Goal: Communication & Community: Answer question/provide support

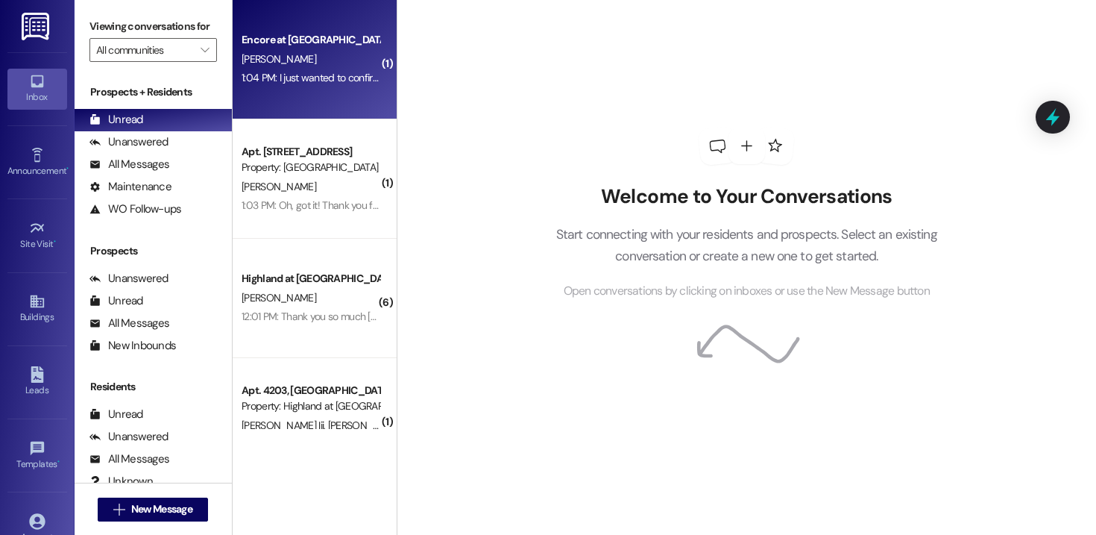
click at [291, 115] on div "Encore at [GEOGRAPHIC_DATA] [PERSON_NAME] 1:04 PM: I just wanted to confirm tha…" at bounding box center [315, 59] width 164 height 119
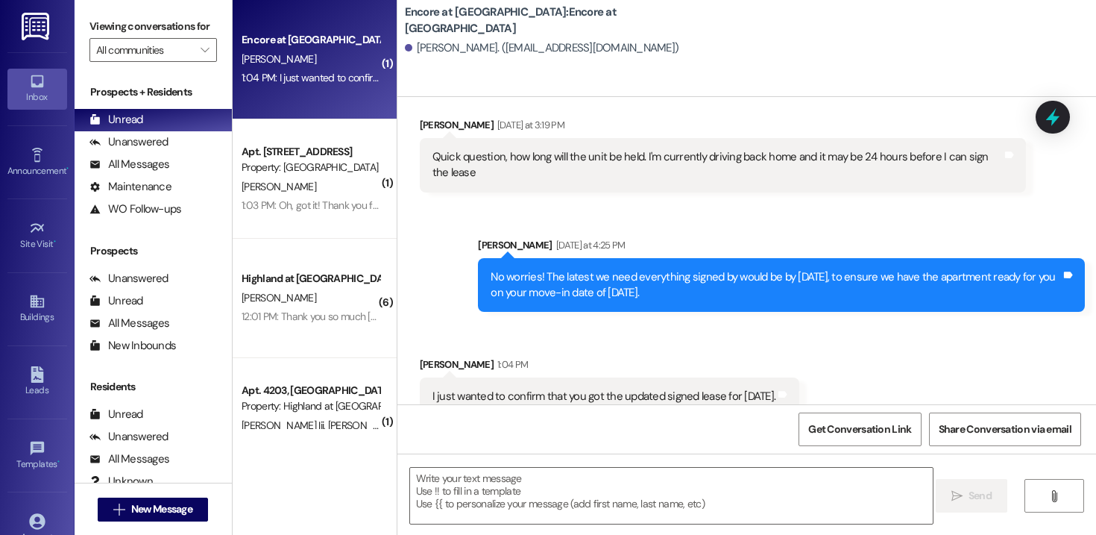
scroll to position [655, 0]
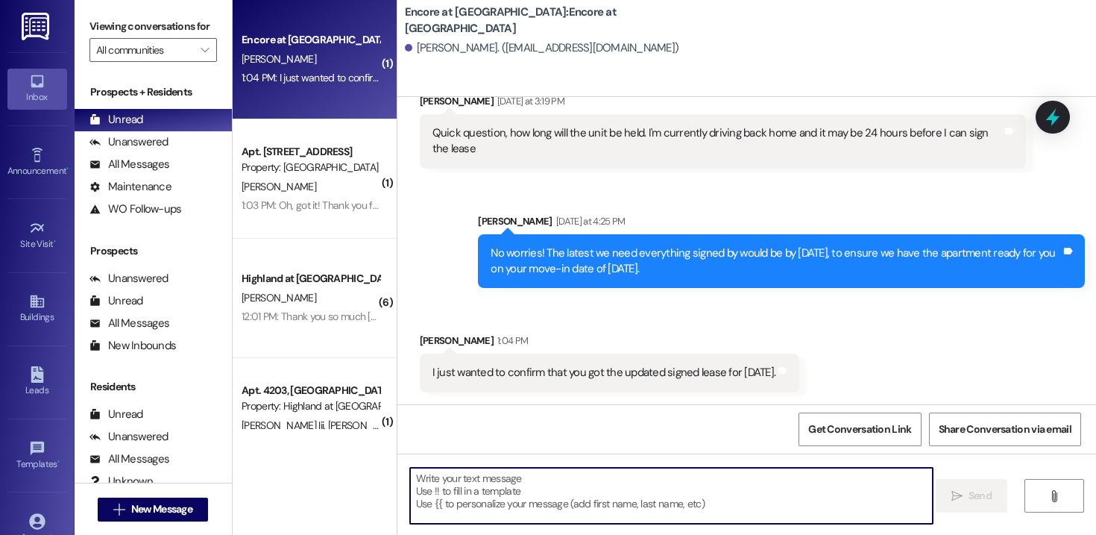
click at [529, 499] on textarea at bounding box center [671, 495] width 523 height 56
click at [542, 517] on textarea at bounding box center [671, 495] width 523 height 56
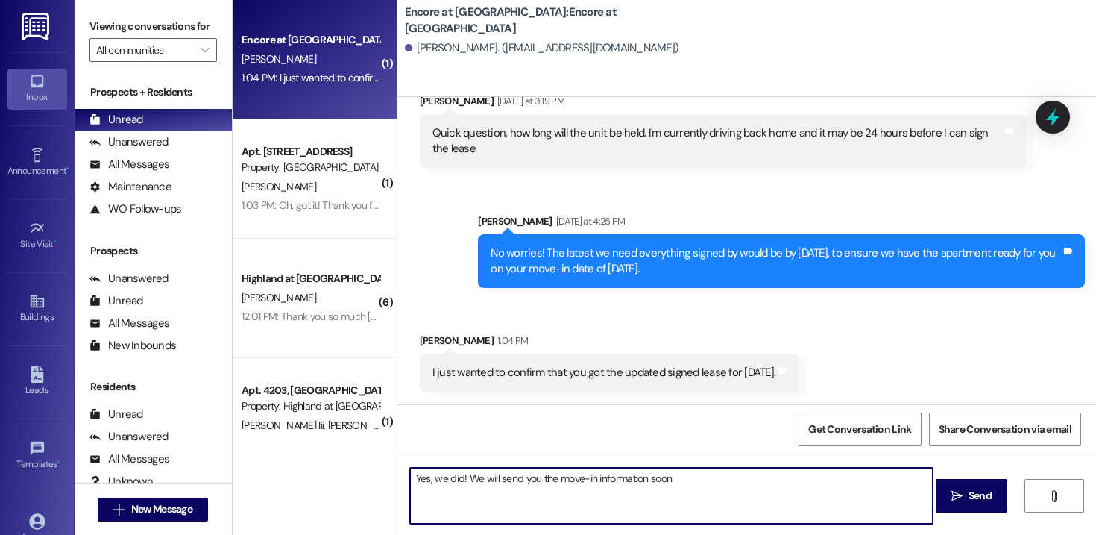
type textarea "Yes, we did! We will send you the move-in information soon!"
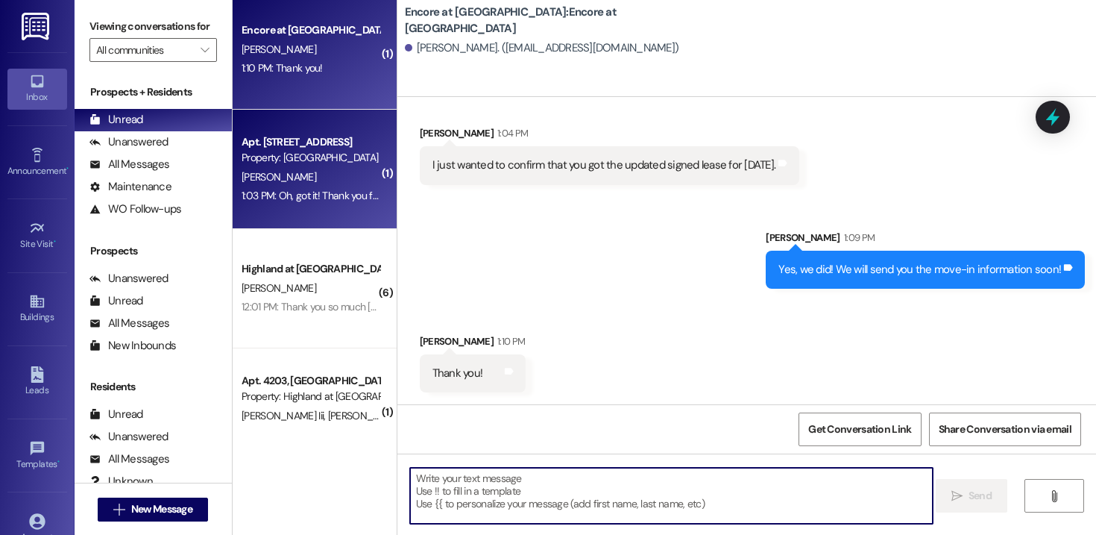
scroll to position [0, 0]
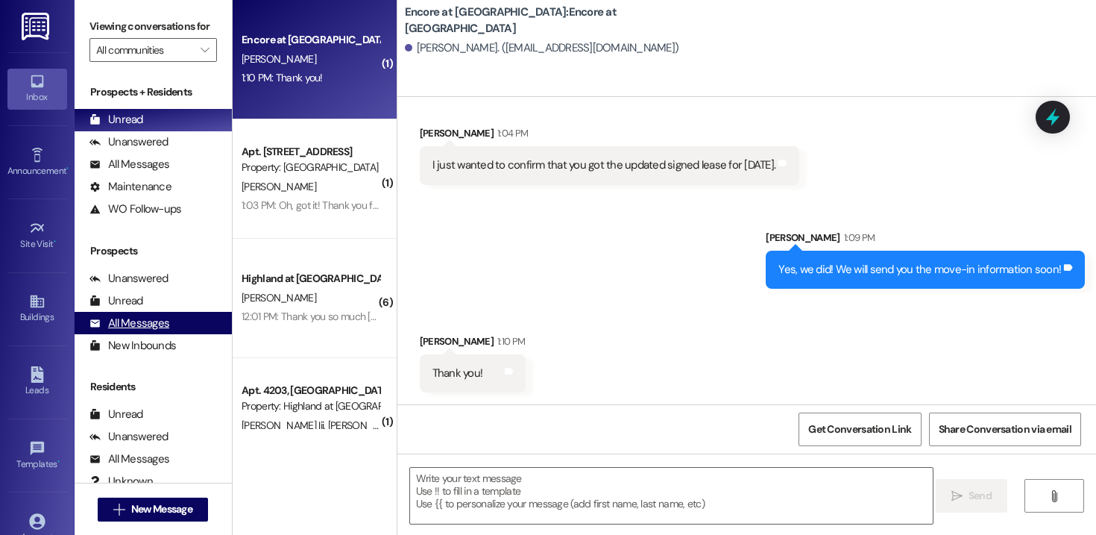
click at [140, 331] on div "All Messages" at bounding box center [129, 323] width 80 height 16
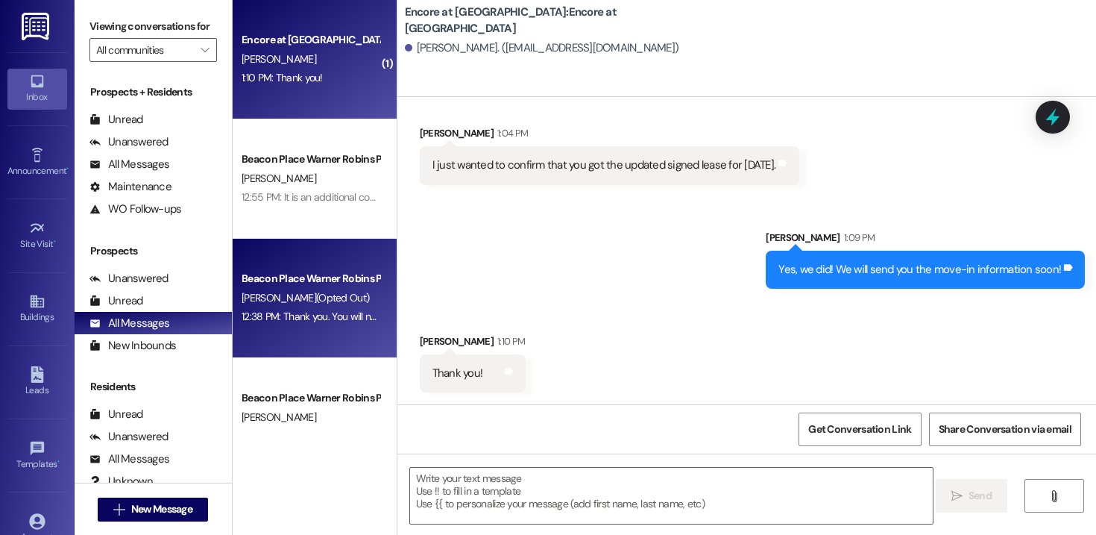
click at [304, 286] on div "Beacon Place Warner Robins Prospect" at bounding box center [311, 279] width 138 height 16
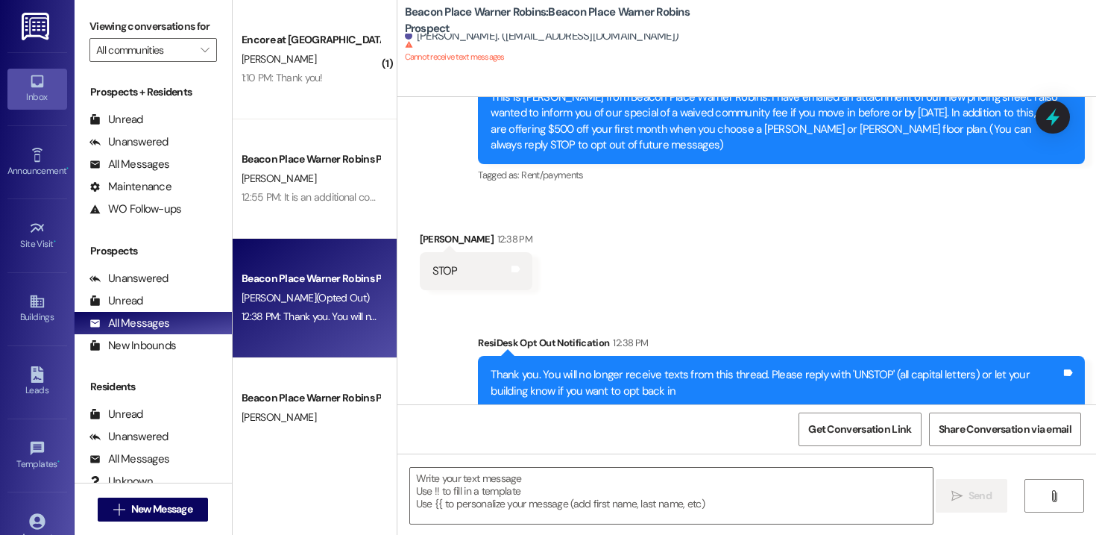
scroll to position [135, 0]
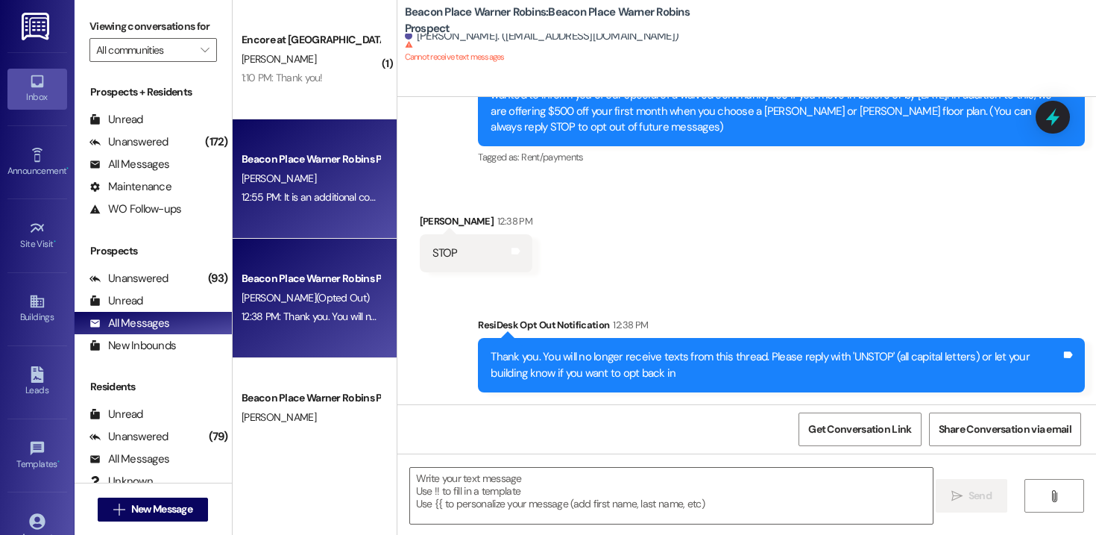
click at [344, 175] on div "[PERSON_NAME]" at bounding box center [310, 178] width 141 height 19
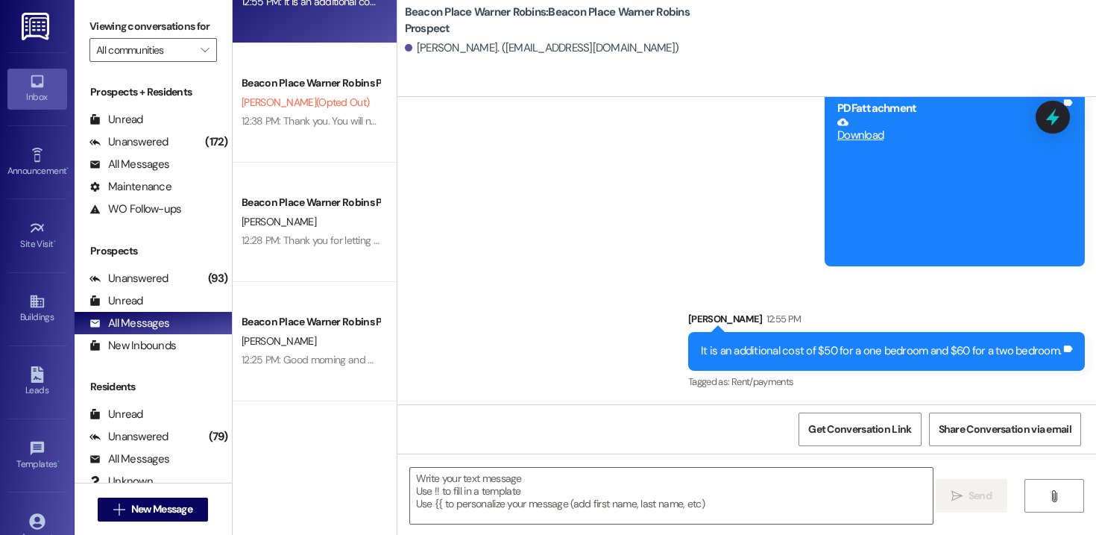
scroll to position [0, 0]
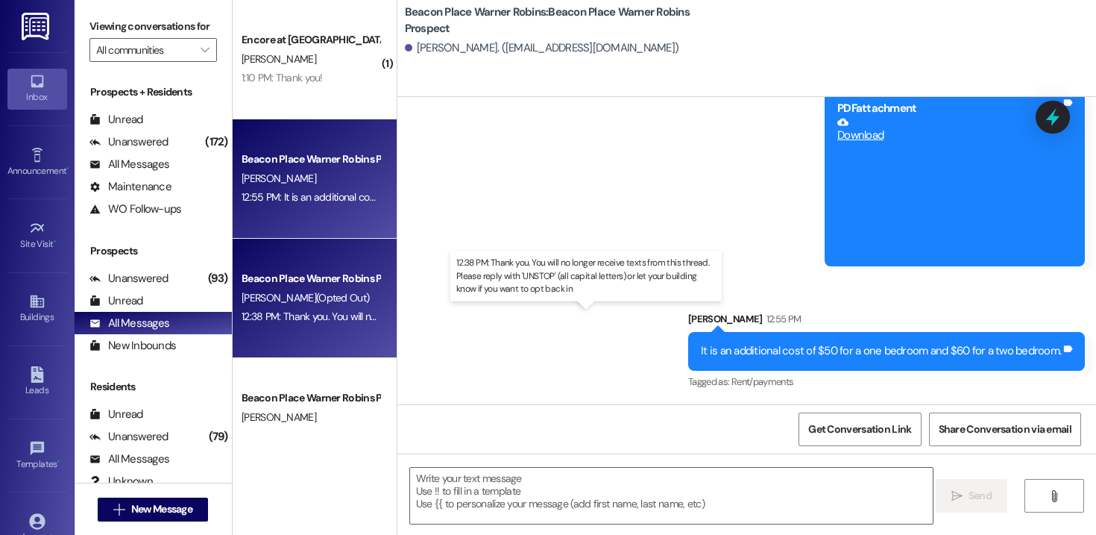
click at [294, 323] on div "12:38 PM: Thank you. You will no longer receive texts from this thread. Please …" at bounding box center [596, 315] width 708 height 13
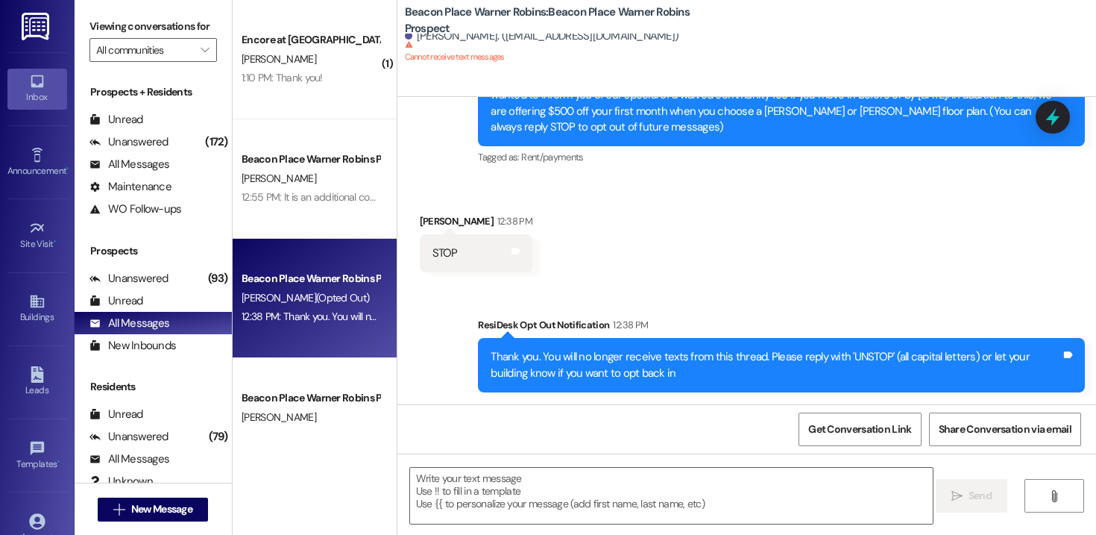
scroll to position [195, 0]
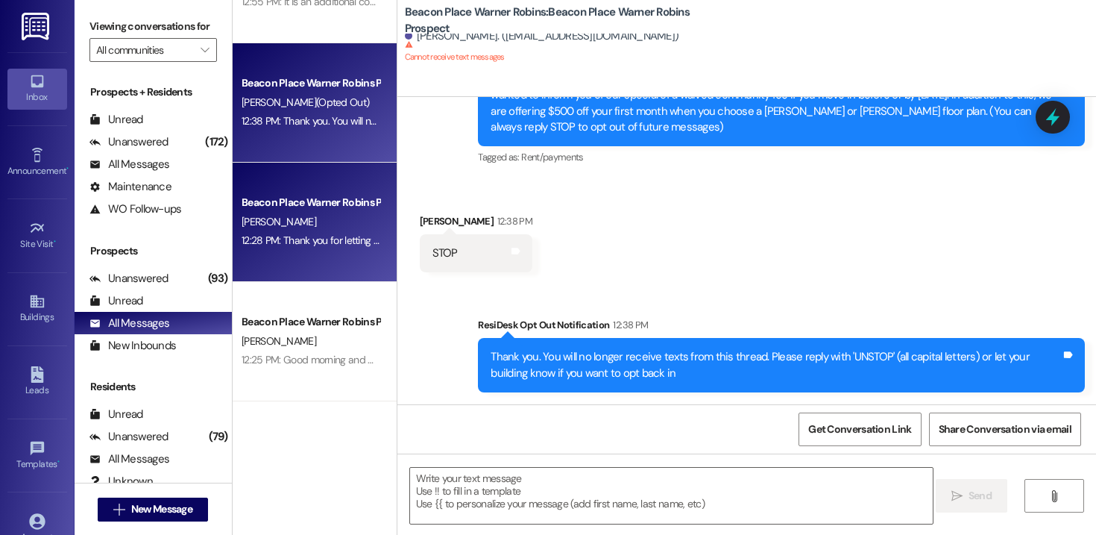
click at [321, 221] on div "[PERSON_NAME]" at bounding box center [310, 221] width 141 height 19
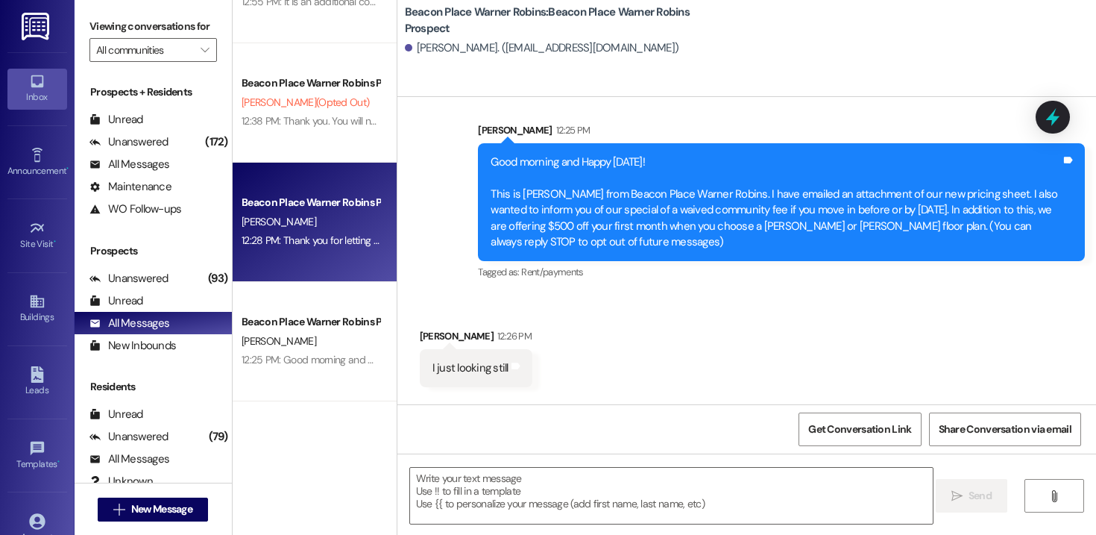
scroll to position [119, 0]
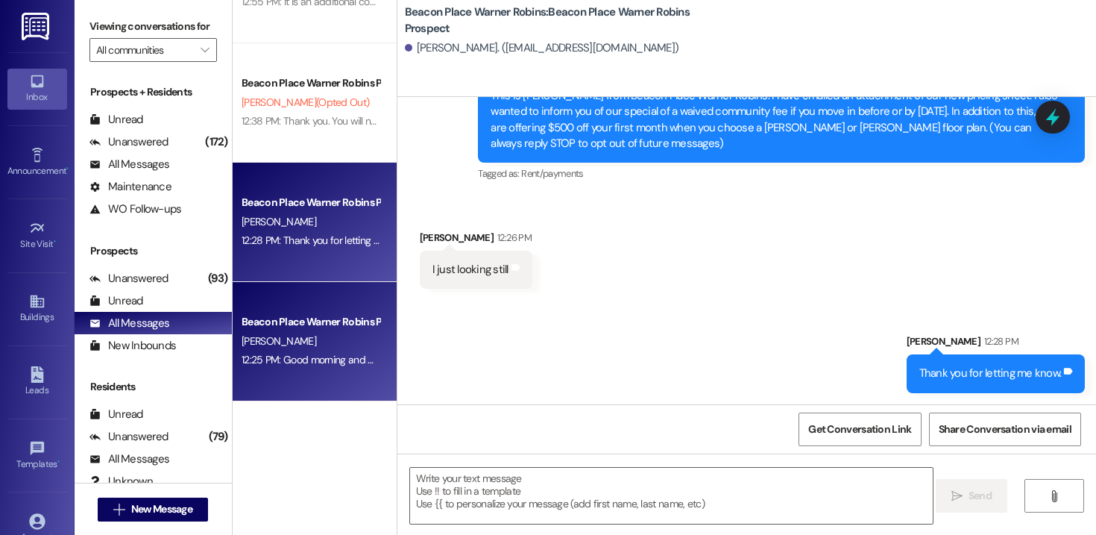
click at [332, 324] on div "Beacon Place Warner Robins Prospect" at bounding box center [311, 322] width 138 height 16
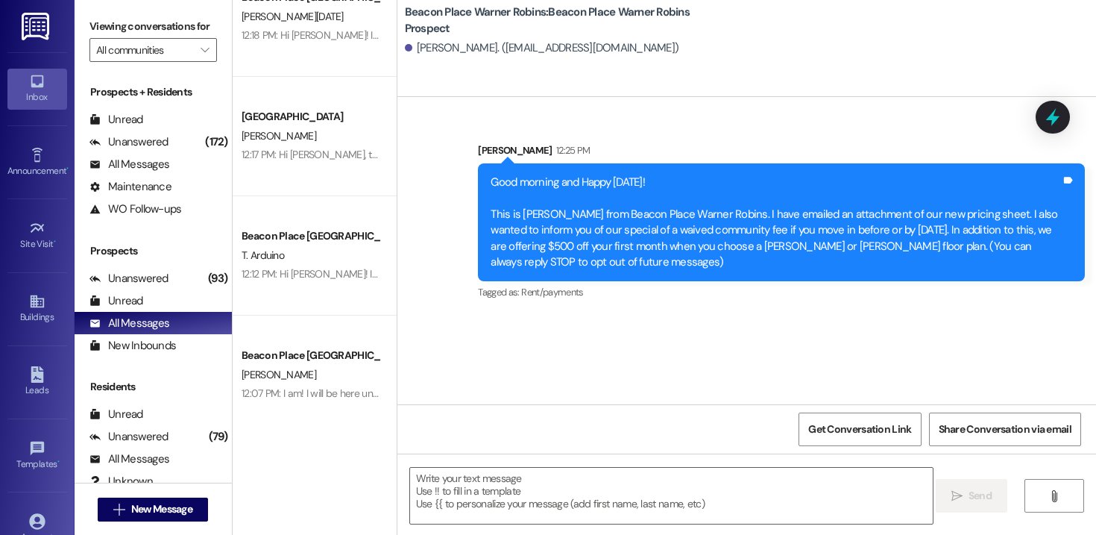
scroll to position [851, 0]
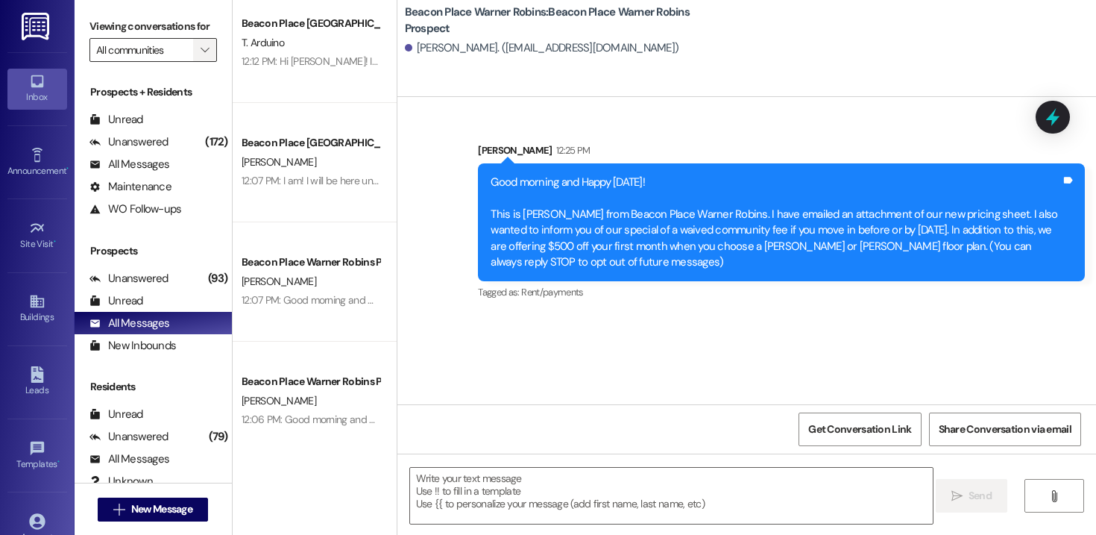
click at [198, 62] on span "" at bounding box center [205, 50] width 14 height 24
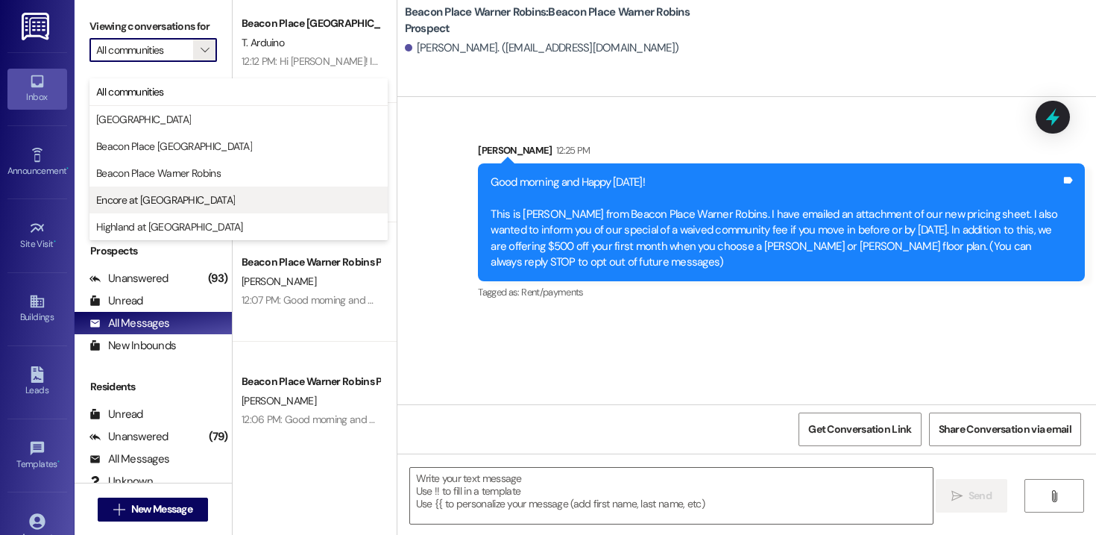
click at [169, 199] on span "Encore at [GEOGRAPHIC_DATA]" at bounding box center [165, 199] width 139 height 15
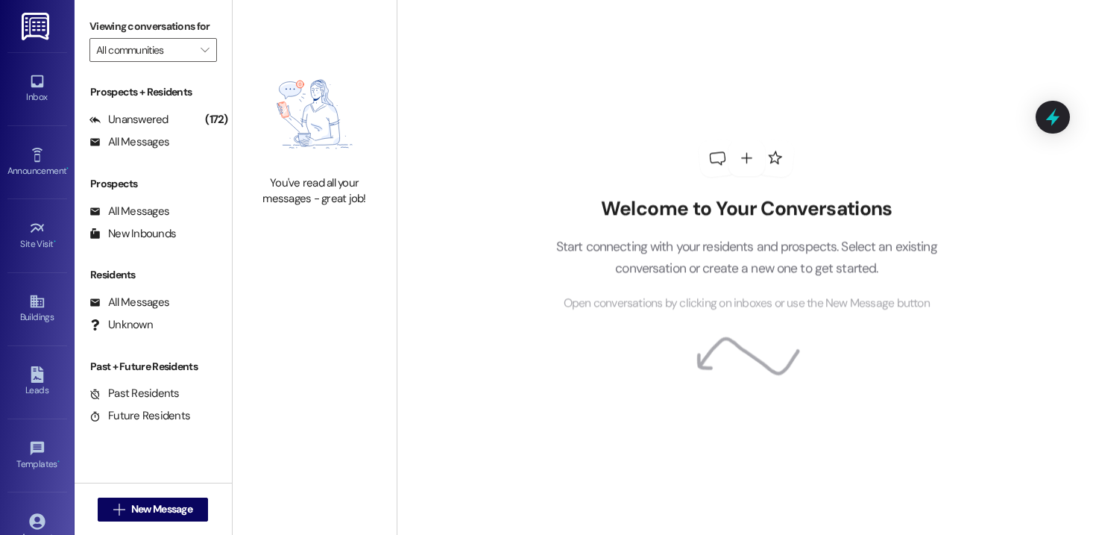
type input "Encore at [GEOGRAPHIC_DATA]"
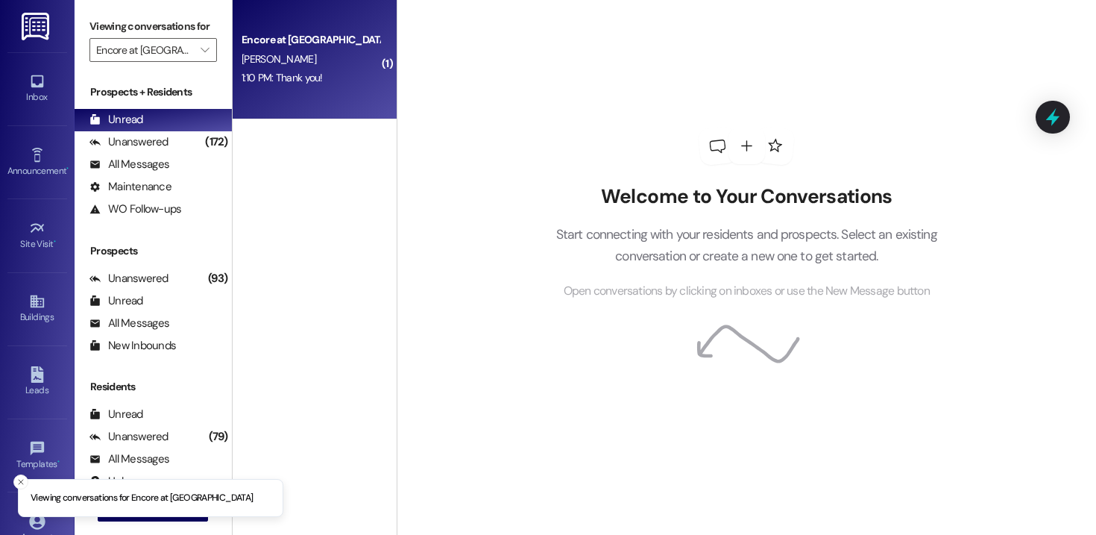
click at [279, 98] on div "Encore at [GEOGRAPHIC_DATA] [PERSON_NAME] 1:10 PM: Thank you! 1:10 PM: Thank yo…" at bounding box center [315, 59] width 164 height 119
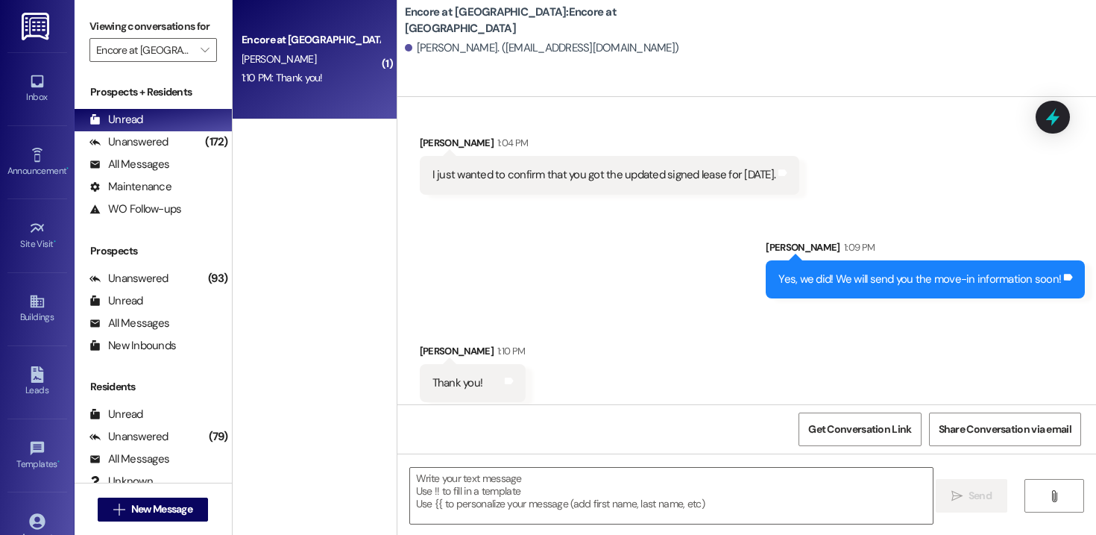
scroll to position [861, 0]
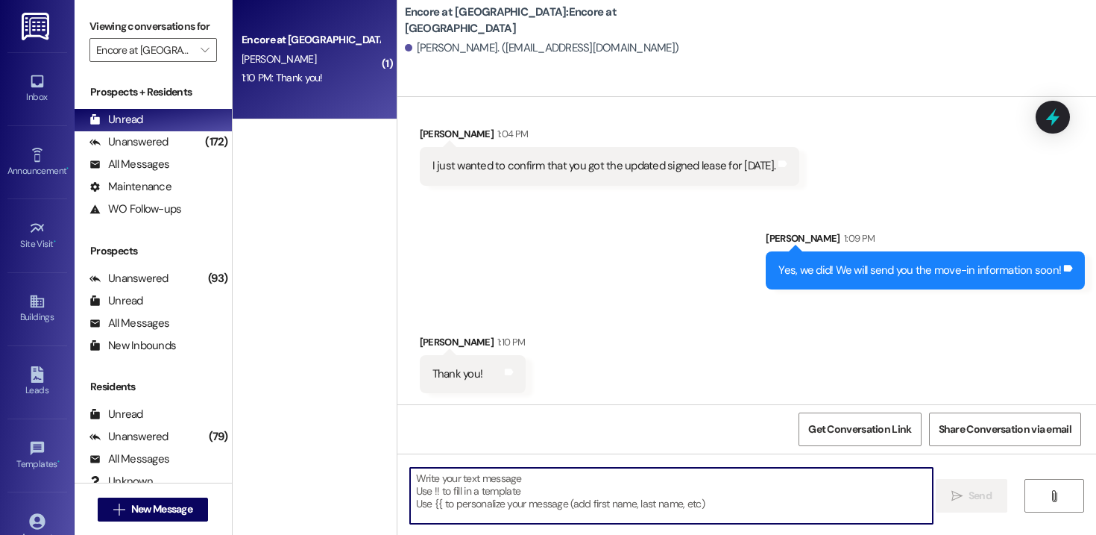
click at [533, 496] on textarea at bounding box center [671, 495] width 523 height 56
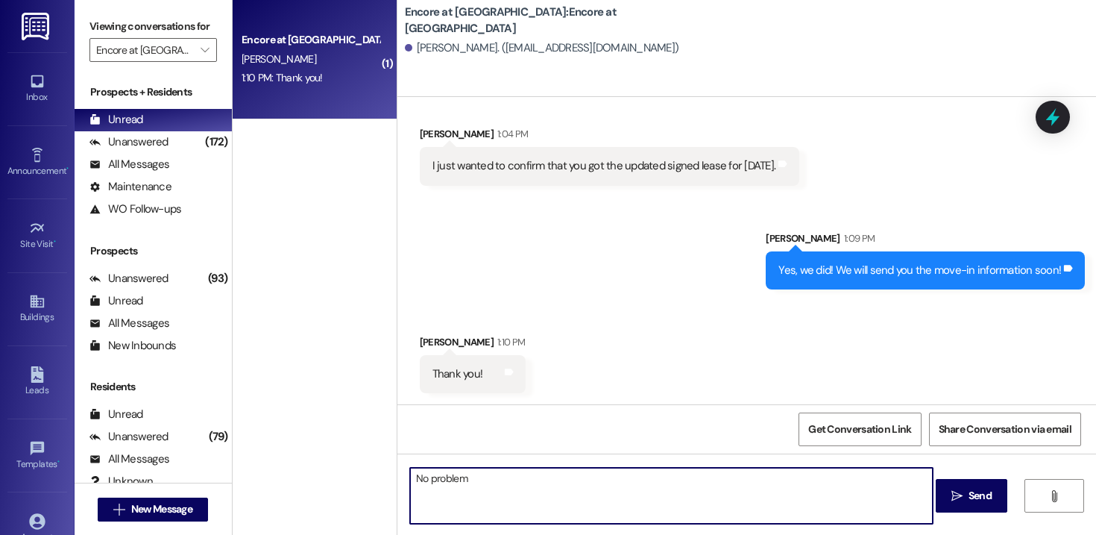
type textarea "No problem!"
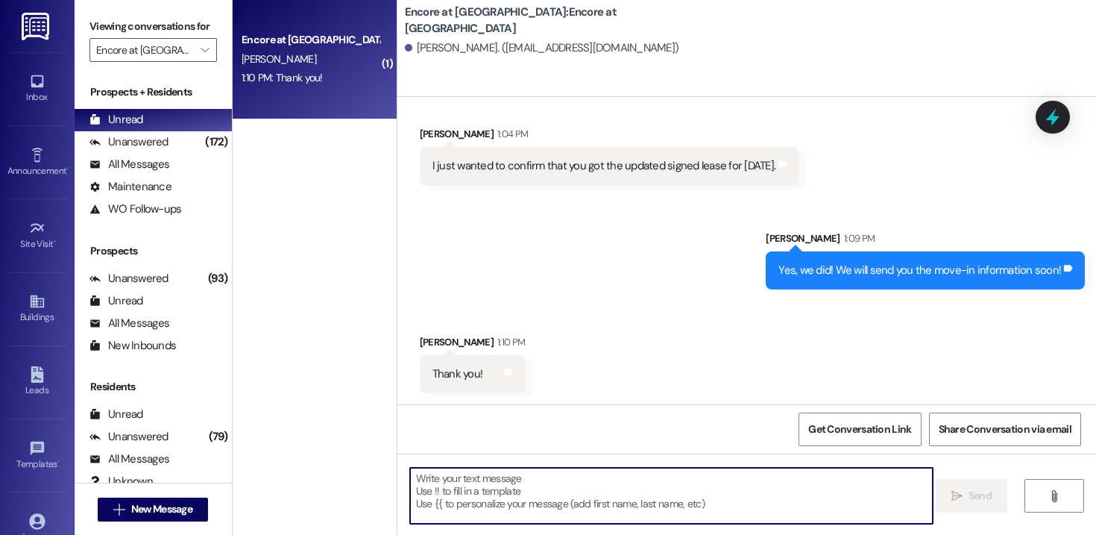
scroll to position [966, 0]
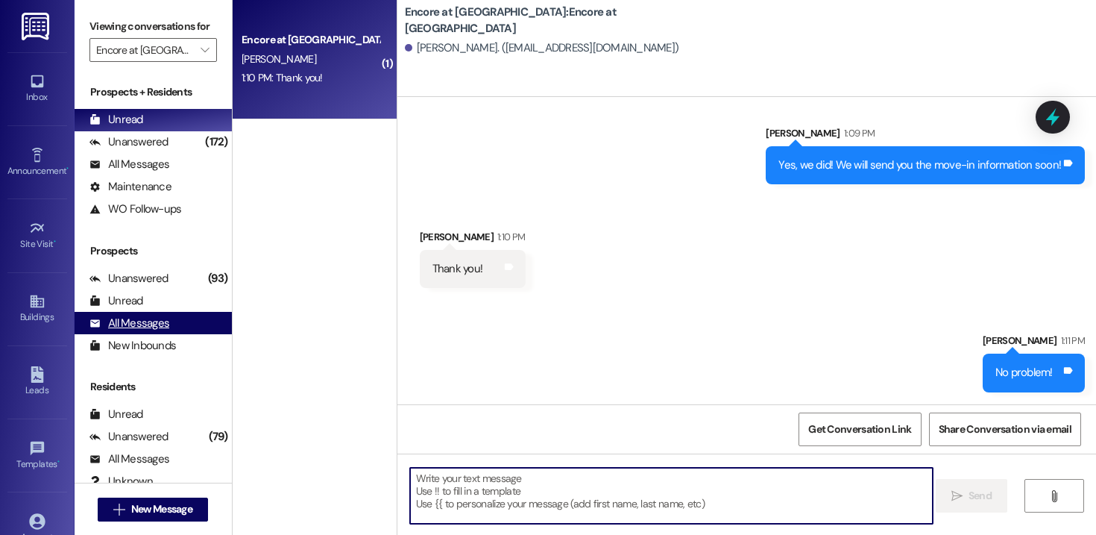
click at [144, 331] on div "All Messages" at bounding box center [129, 323] width 80 height 16
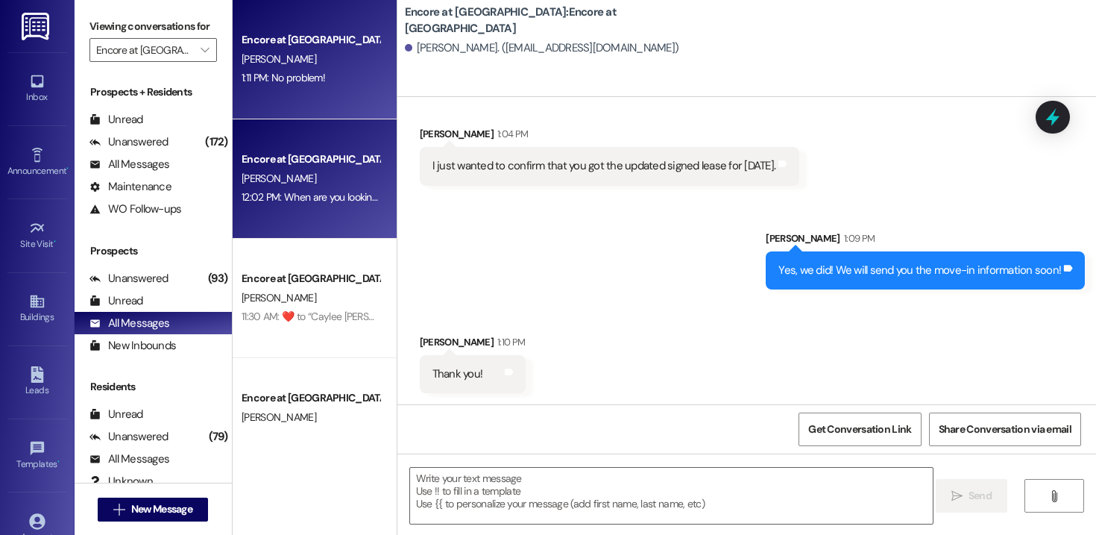
click at [286, 192] on div "12:02 PM: When are you looking to move? I'll be sure to add you to the waiting …" at bounding box center [415, 196] width 347 height 13
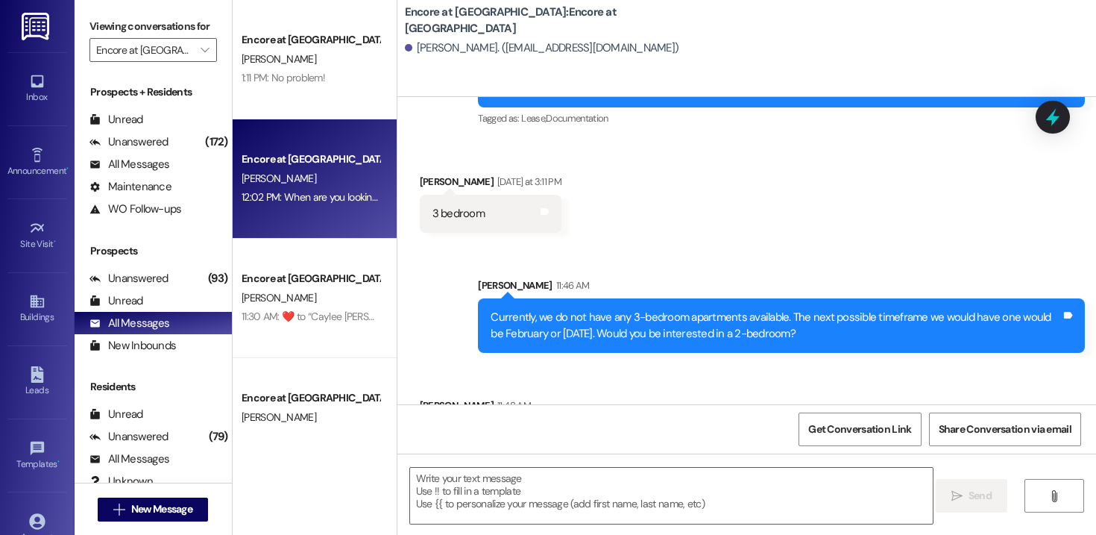
scroll to position [135, 0]
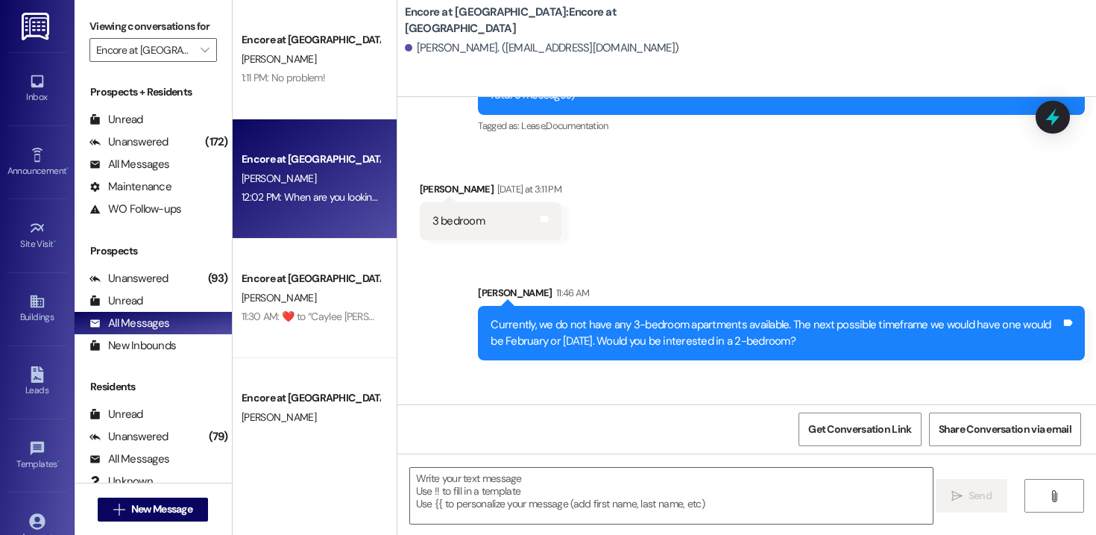
click at [459, 213] on div "3 bedroom" at bounding box center [458, 221] width 52 height 16
copy div "3 bedroom Tags and notes Sent via SMS"
drag, startPoint x: 480, startPoint y: 308, endPoint x: 829, endPoint y: 324, distance: 349.3
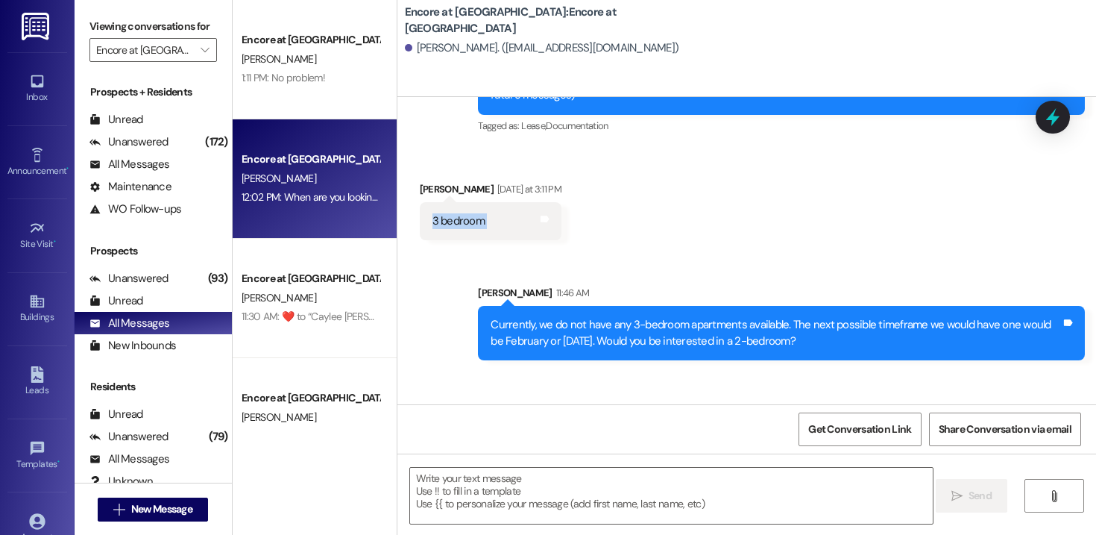
click at [829, 324] on div "Currently, we do not have any 3-bedroom apartments available. The next possible…" at bounding box center [775, 333] width 573 height 32
copy div "Currently, we do not have any 3-bedroom apartments available. The next possible…"
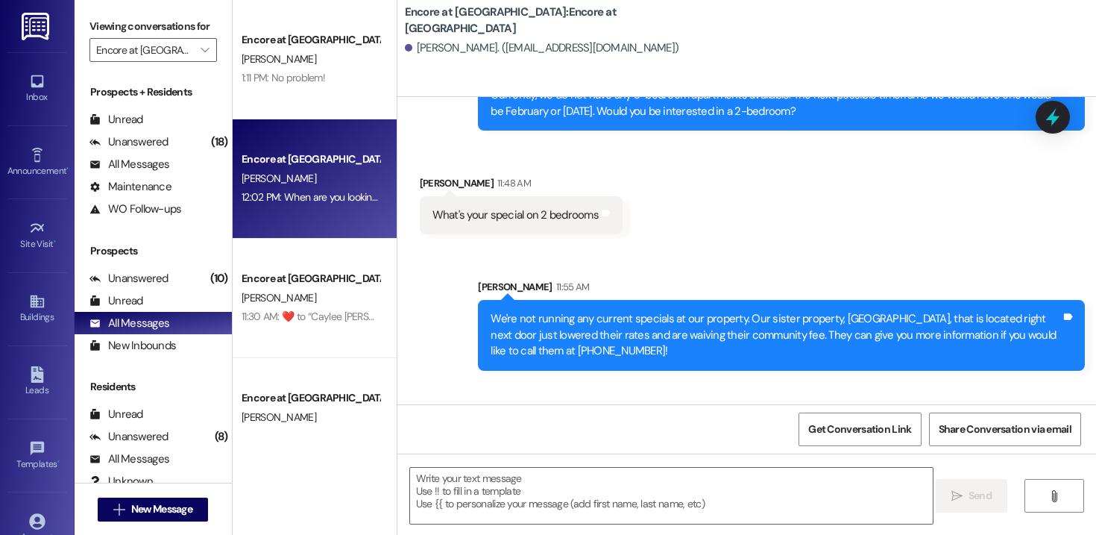
scroll to position [419, 0]
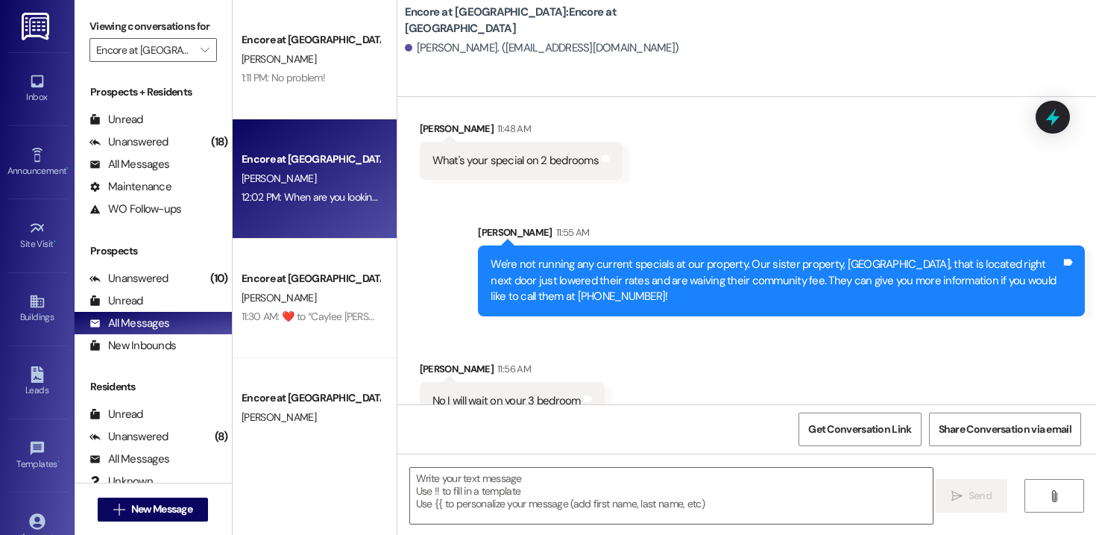
click at [509, 153] on div "What's your special on 2 bedrooms" at bounding box center [515, 161] width 166 height 16
copy div "What's your special on 2 bedrooms Tags and notes Sent via SMS"
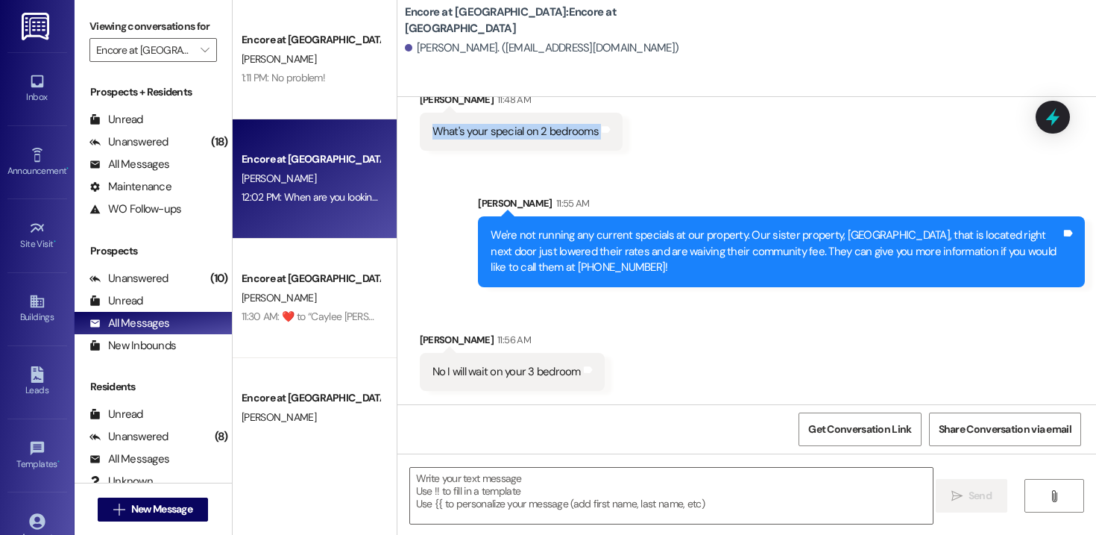
scroll to position [461, 0]
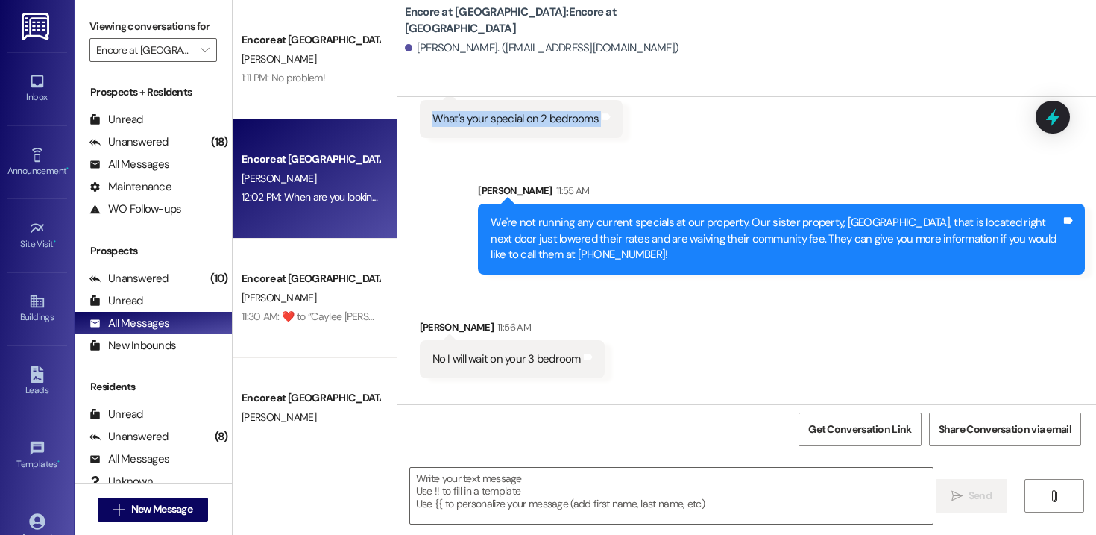
drag, startPoint x: 639, startPoint y: 239, endPoint x: 490, endPoint y: 199, distance: 154.3
click at [491, 215] on div "We're not running any current specials at our property. Our sister property, [G…" at bounding box center [776, 239] width 570 height 48
copy div "We're not running any current specials at our property. Our sister property, [G…"
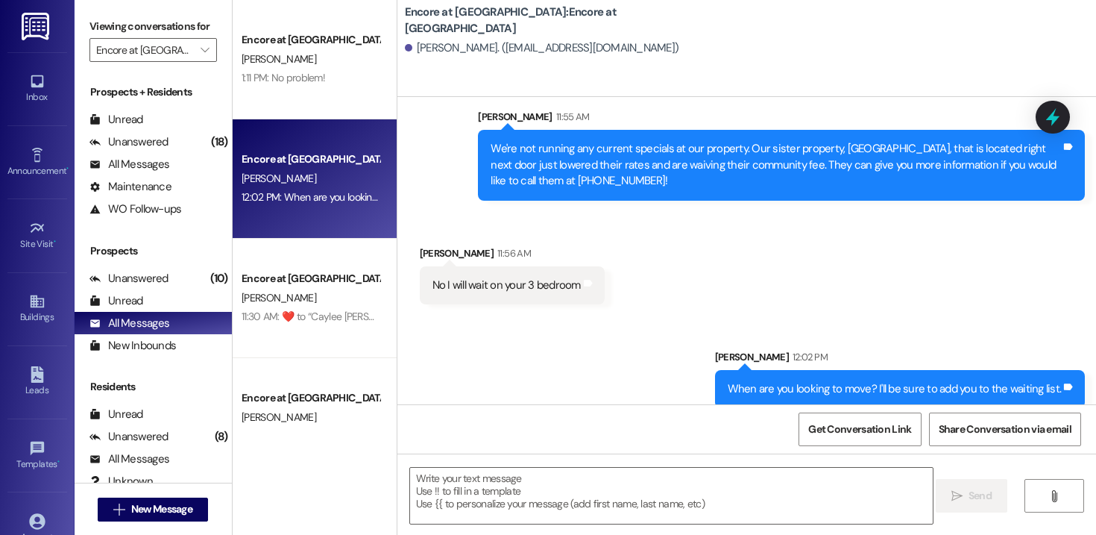
click at [508, 277] on div "No I will wait on your 3 bedroom" at bounding box center [506, 285] width 148 height 16
copy div "No I will wait on your 3 bedroom Tags and notes Sent via SMS"
click at [807, 381] on div "When are you looking to move? I'll be sure to add you to the waiting list." at bounding box center [895, 389] width 334 height 16
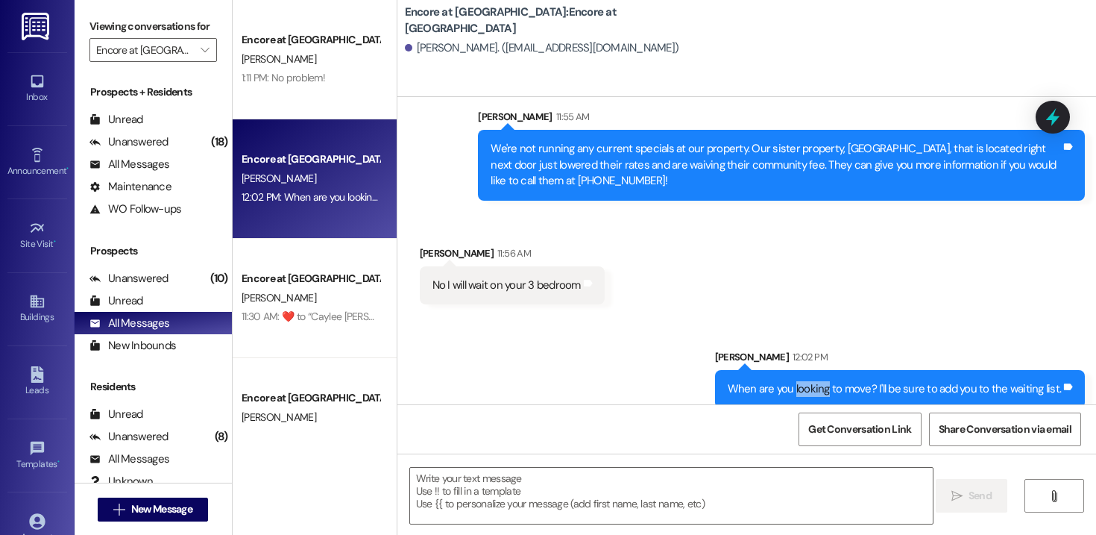
click at [807, 381] on div "When are you looking to move? I'll be sure to add you to the waiting list." at bounding box center [895, 389] width 334 height 16
copy div "When are you looking to move? I'll be sure to add you to the waiting list. Tags…"
click at [201, 56] on icon "" at bounding box center [205, 50] width 8 height 12
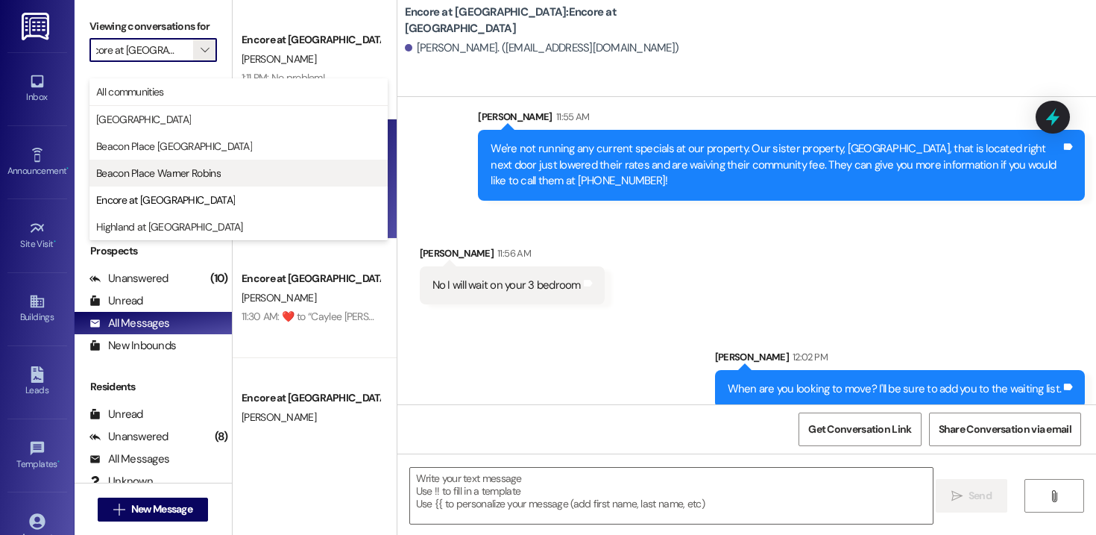
click at [160, 166] on span "Beacon Place Warner Robins" at bounding box center [158, 173] width 125 height 15
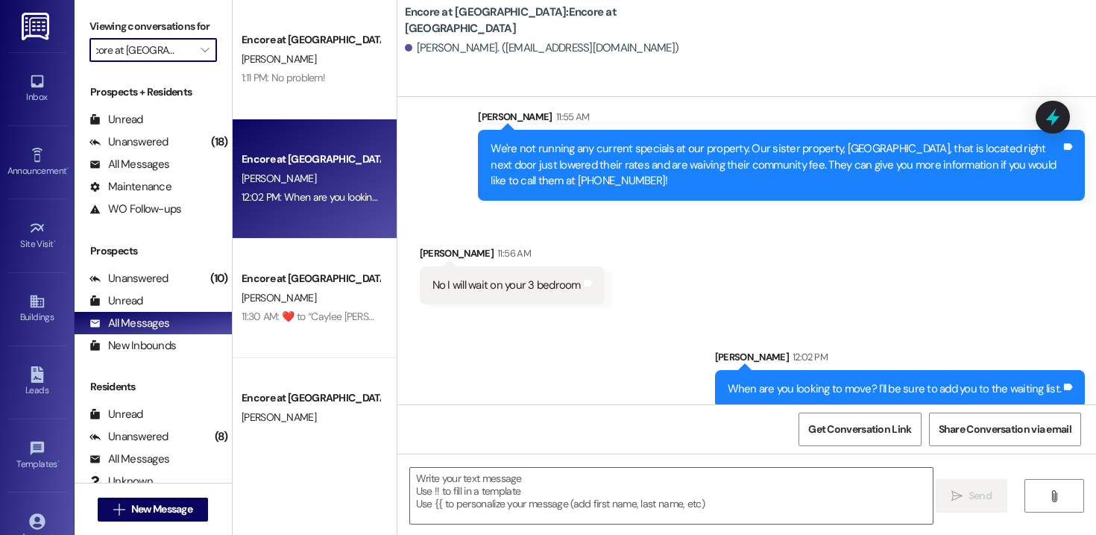
type input "Beacon Place Warner Robins"
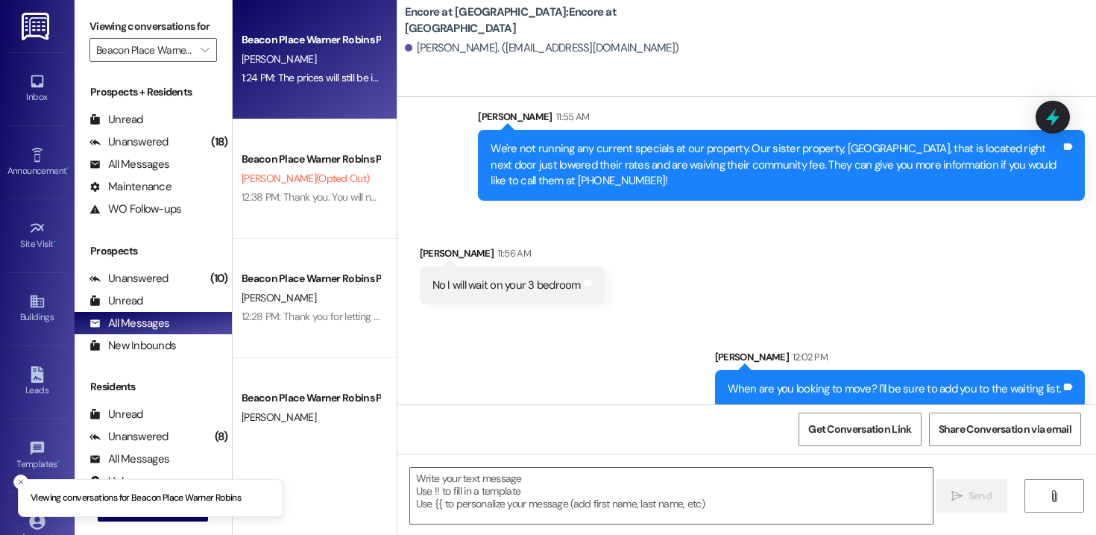
click at [295, 98] on div "Beacon Place Warner Robins Prospect [PERSON_NAME] 1:24 PM: The prices will stil…" at bounding box center [315, 59] width 164 height 119
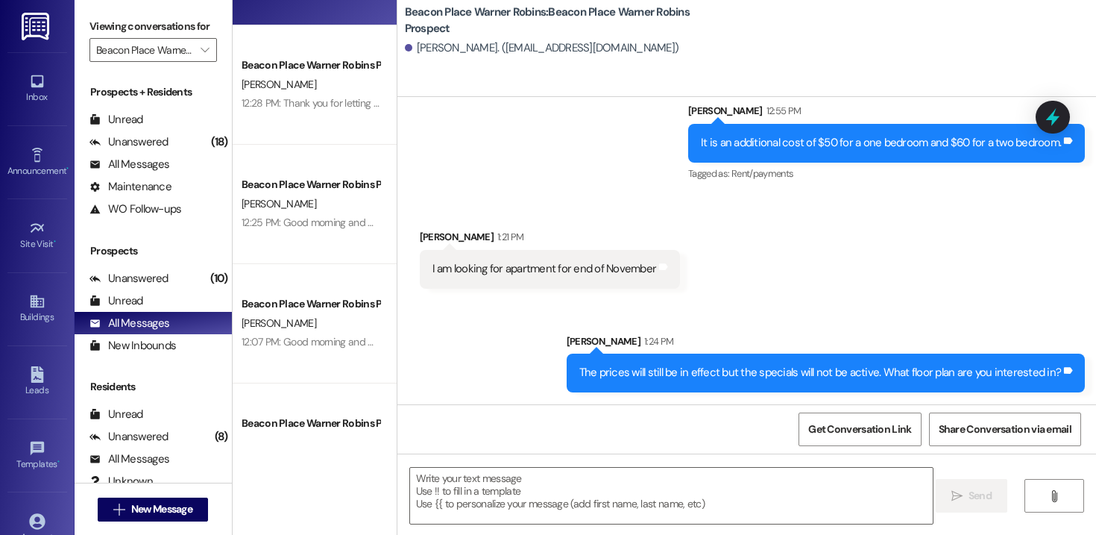
scroll to position [233, 0]
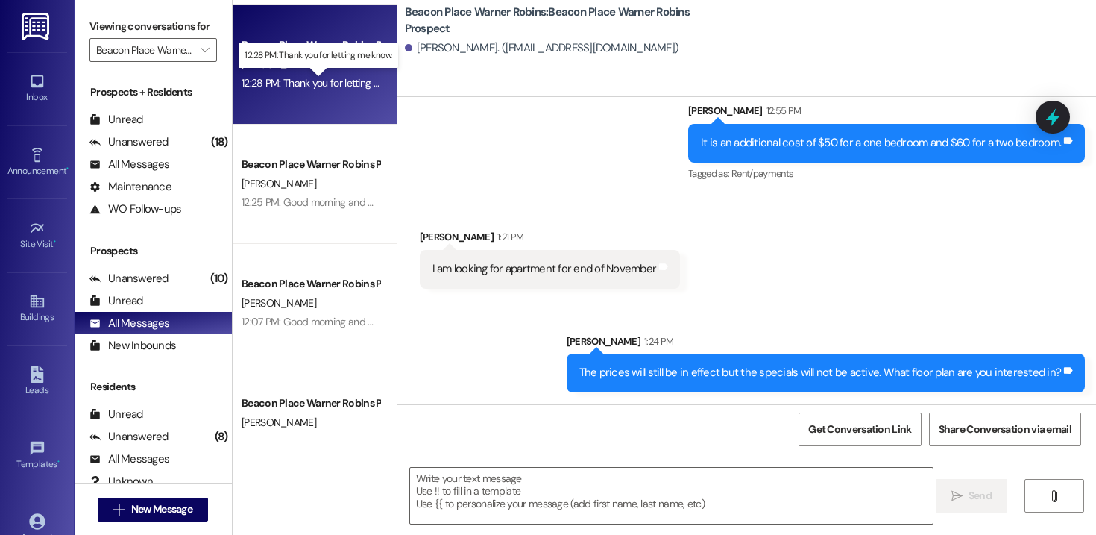
click at [322, 76] on div "12:28 PM: Thank you for letting me know. 12:28 PM: Thank you for letting me kno…" at bounding box center [328, 82] width 173 height 13
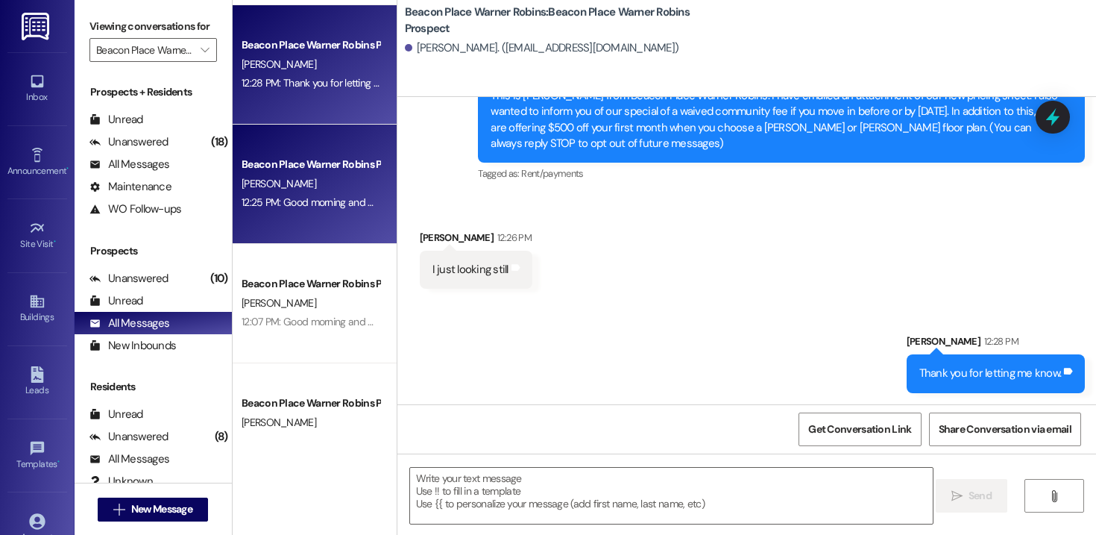
click at [324, 177] on div "[PERSON_NAME]" at bounding box center [310, 183] width 141 height 19
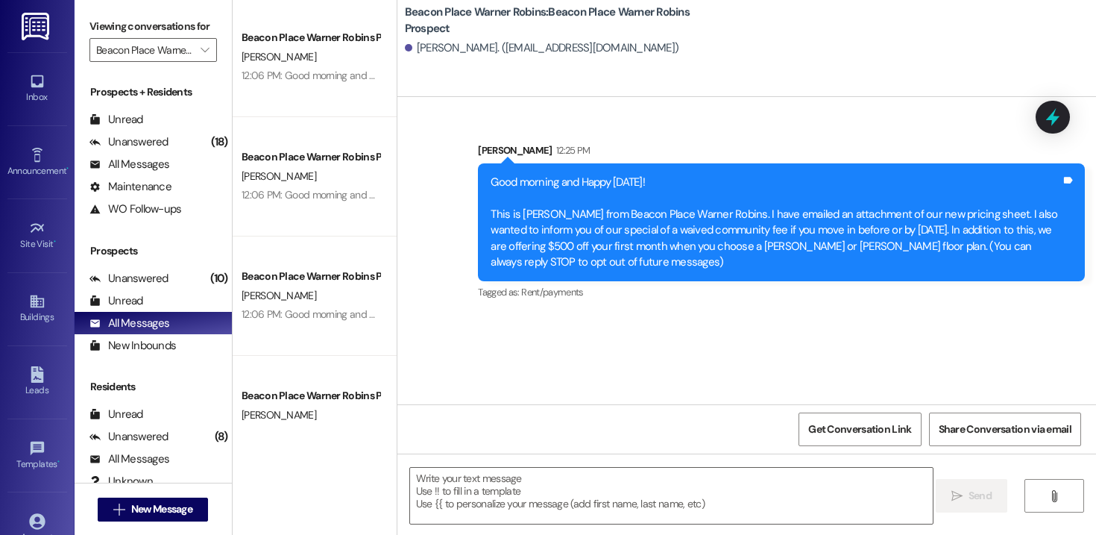
scroll to position [735, 0]
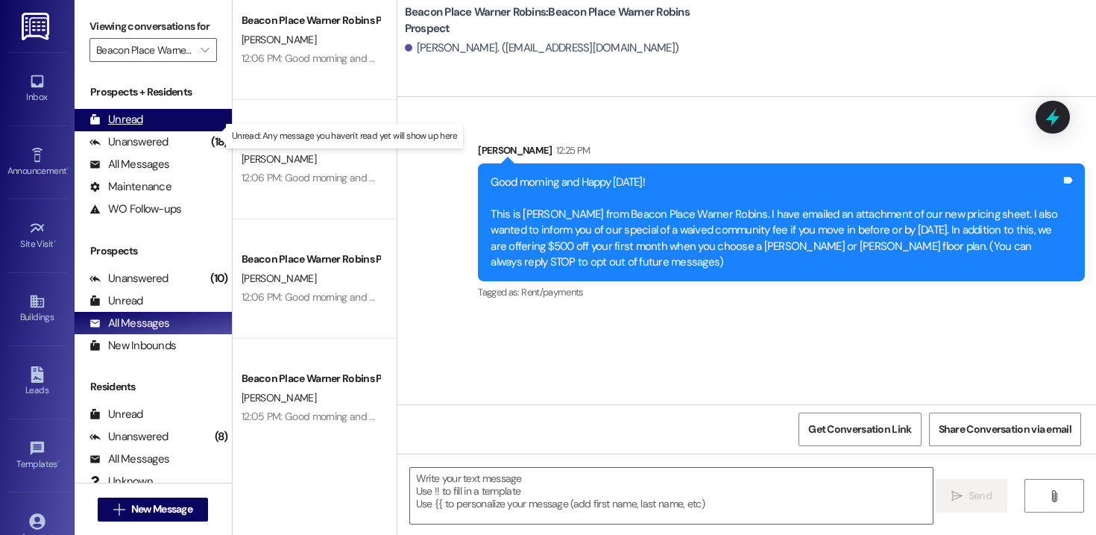
click at [136, 127] on div "Unread" at bounding box center [116, 120] width 54 height 16
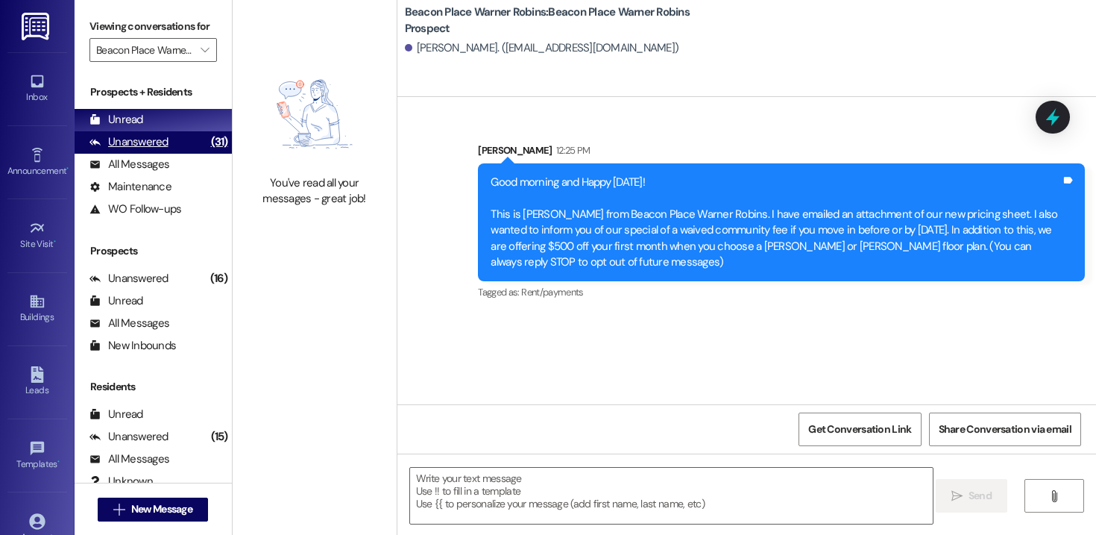
click at [141, 150] on div "Unanswered" at bounding box center [128, 142] width 79 height 16
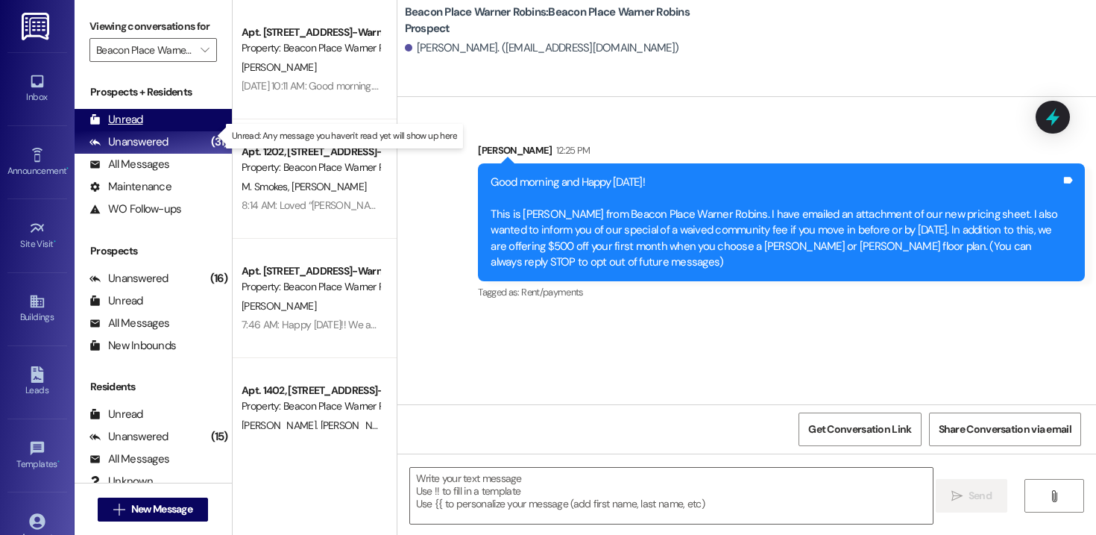
click at [136, 127] on div "Unread" at bounding box center [116, 120] width 54 height 16
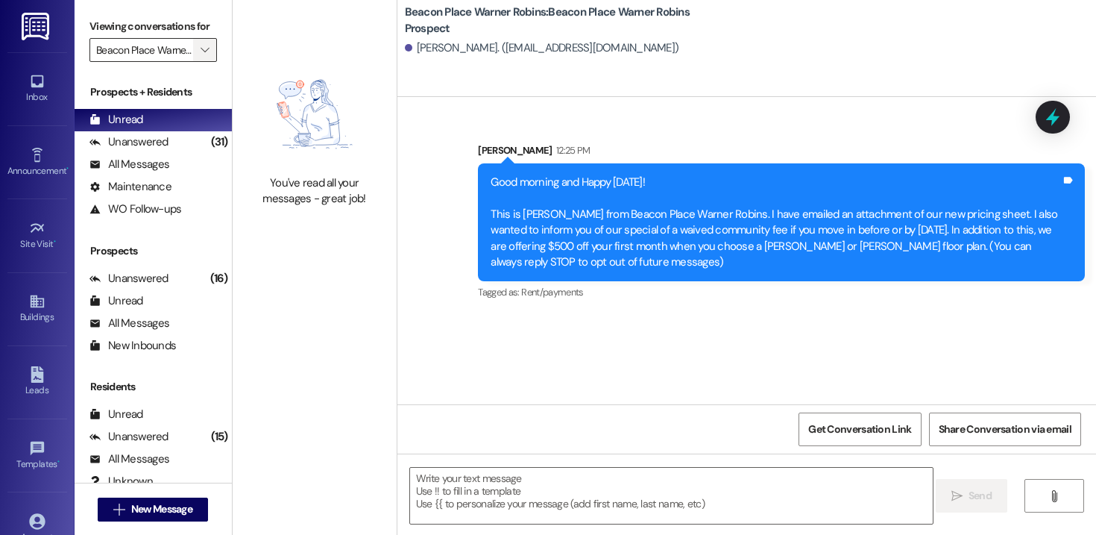
click at [201, 56] on icon "" at bounding box center [205, 50] width 8 height 12
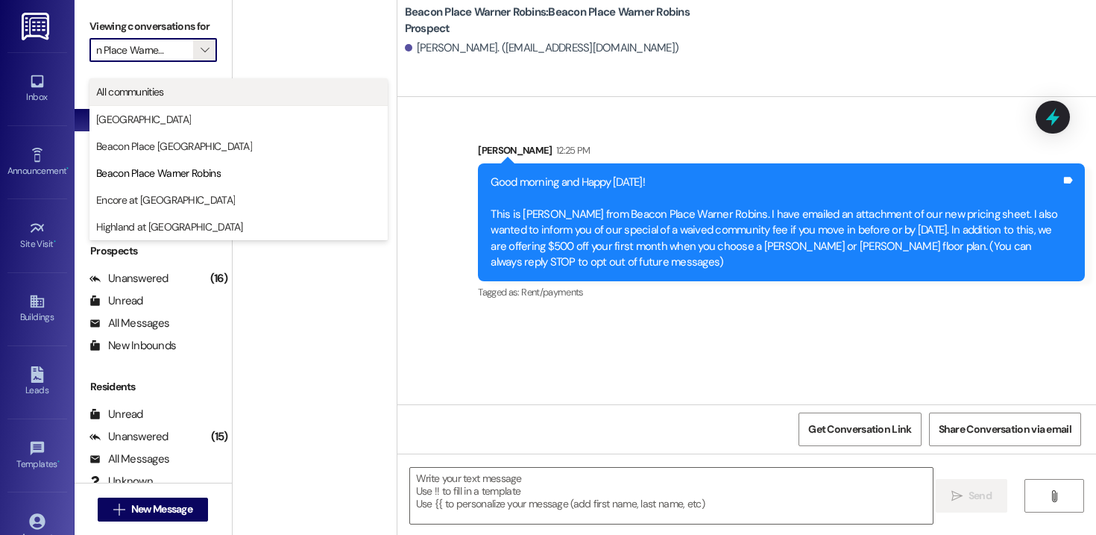
click at [175, 89] on span "All communities" at bounding box center [238, 91] width 285 height 15
